Goal: Information Seeking & Learning: Learn about a topic

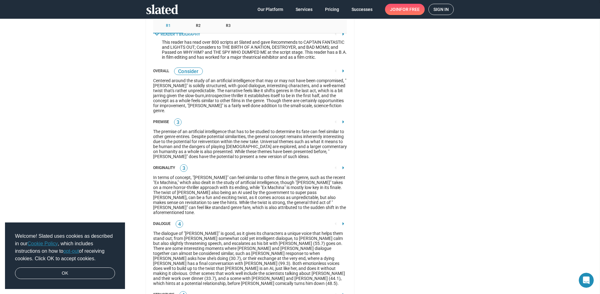
scroll to position [870, 0]
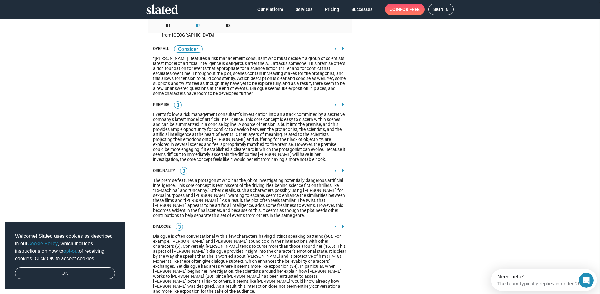
scroll to position [875, 0]
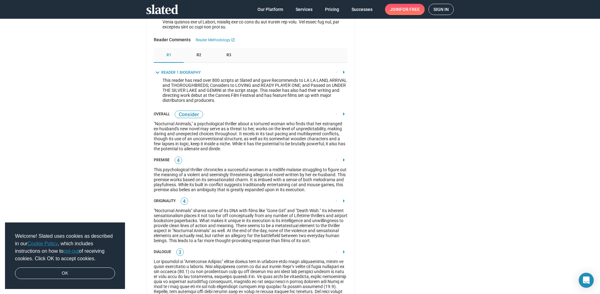
scroll to position [815, 0]
